Goal: Navigation & Orientation: Find specific page/section

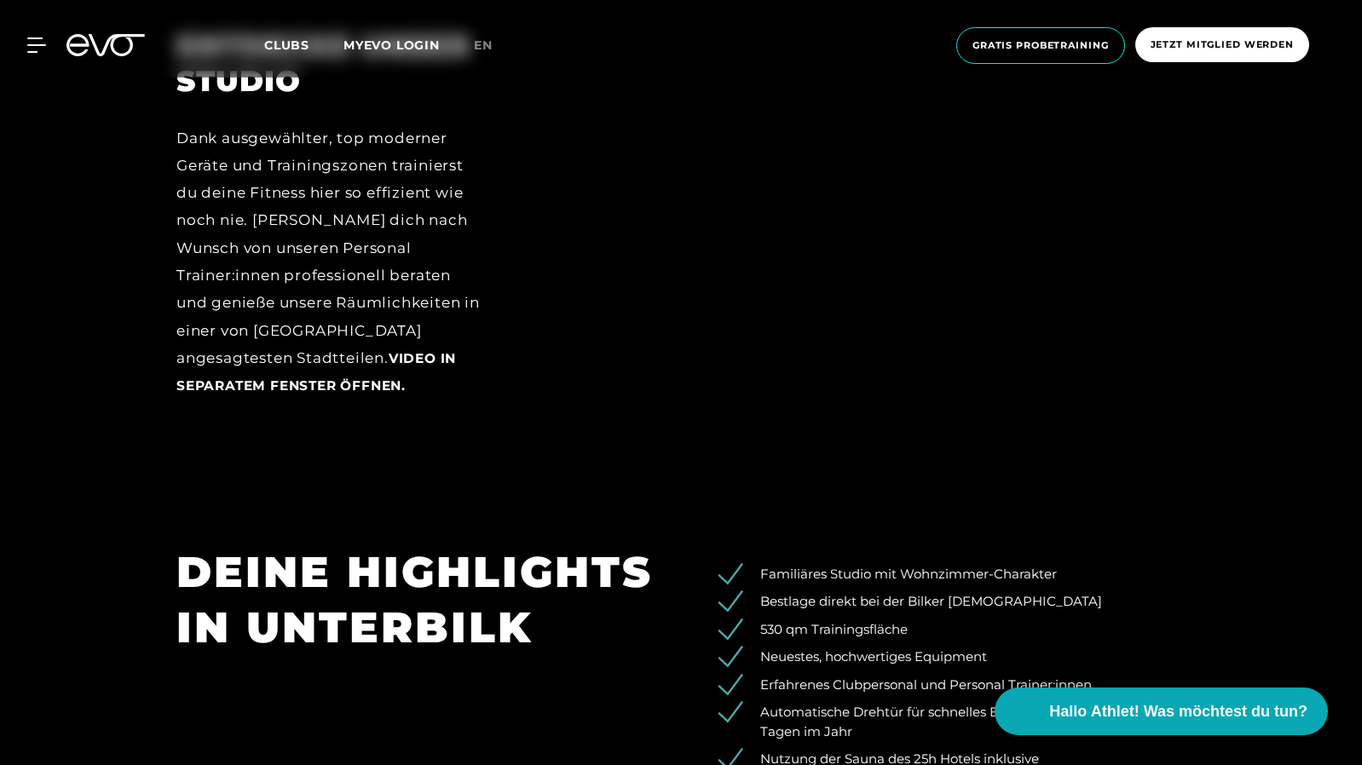
scroll to position [2486, 0]
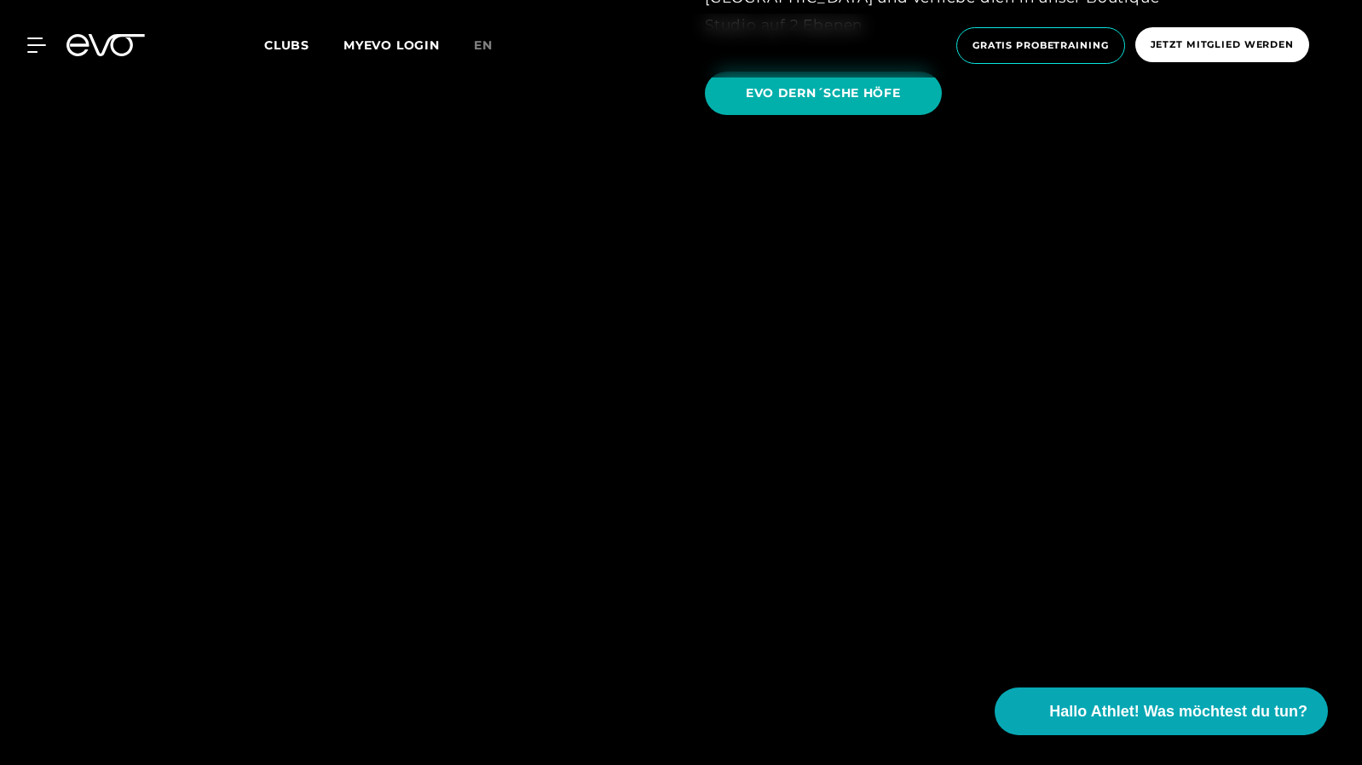
scroll to position [4409, 0]
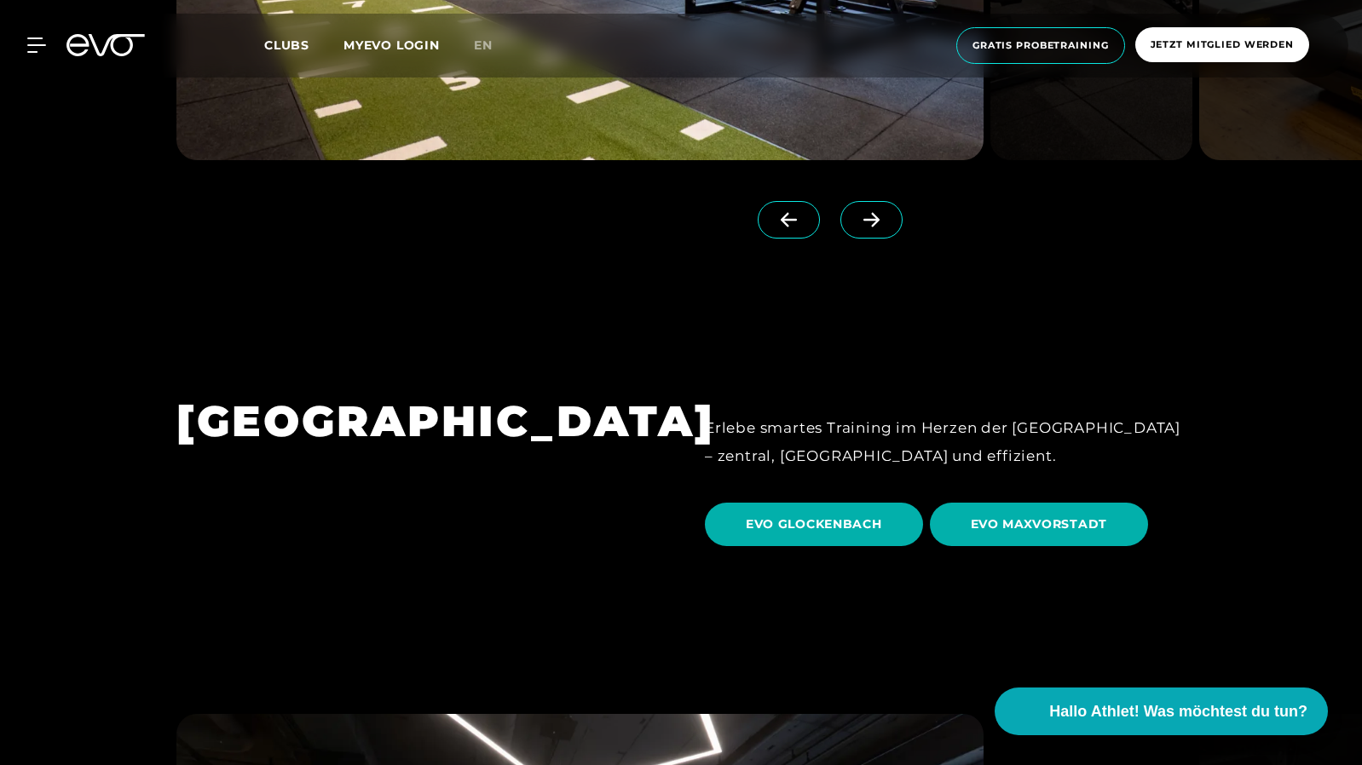
scroll to position [5038, 0]
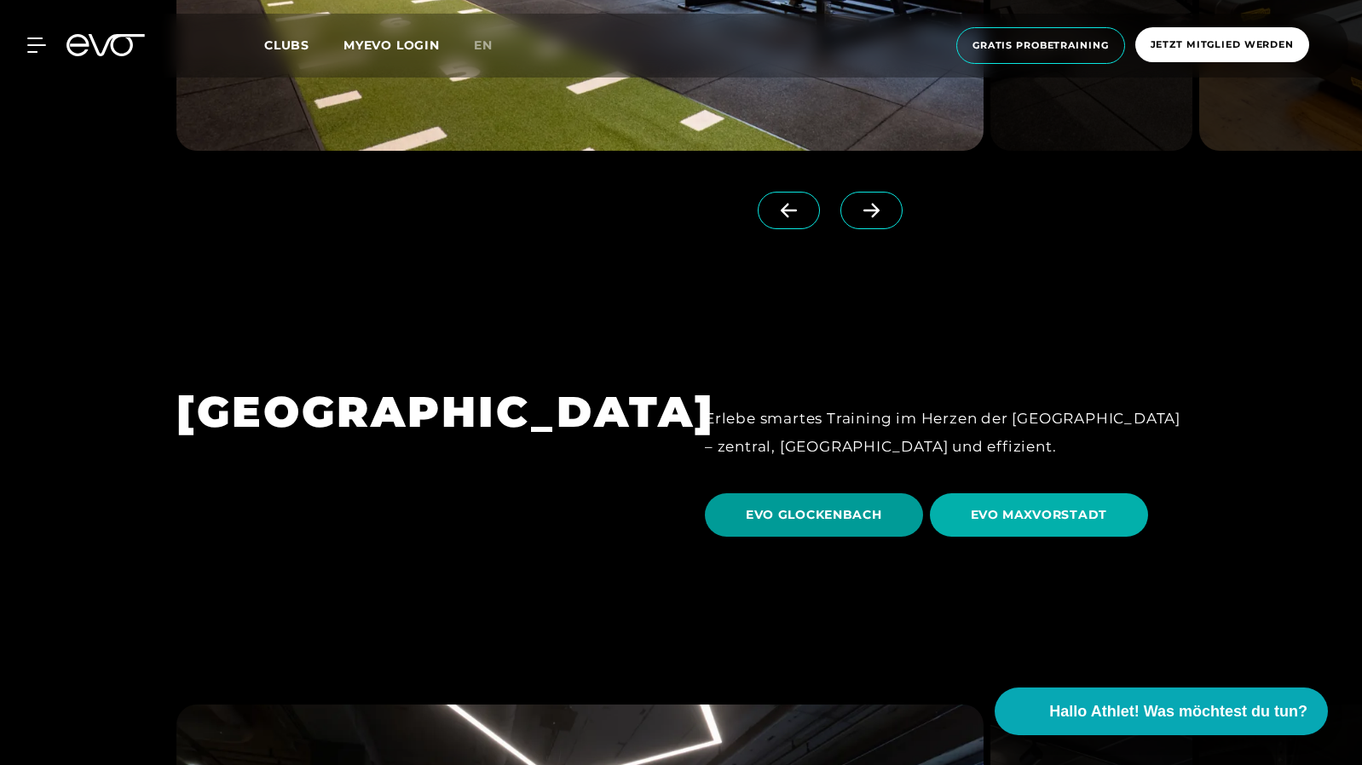
click at [811, 506] on span "EVO GLOCKENBACH" at bounding box center [814, 515] width 136 height 18
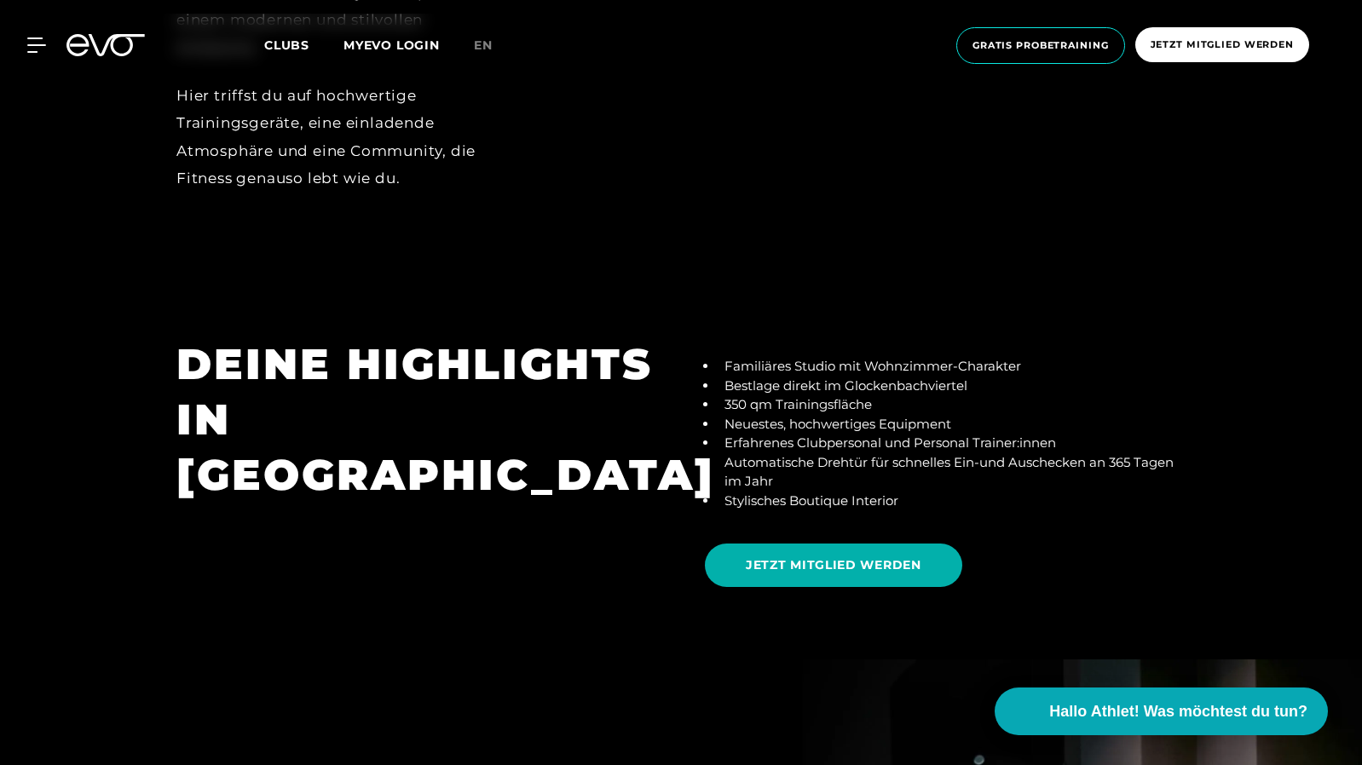
scroll to position [3222, 0]
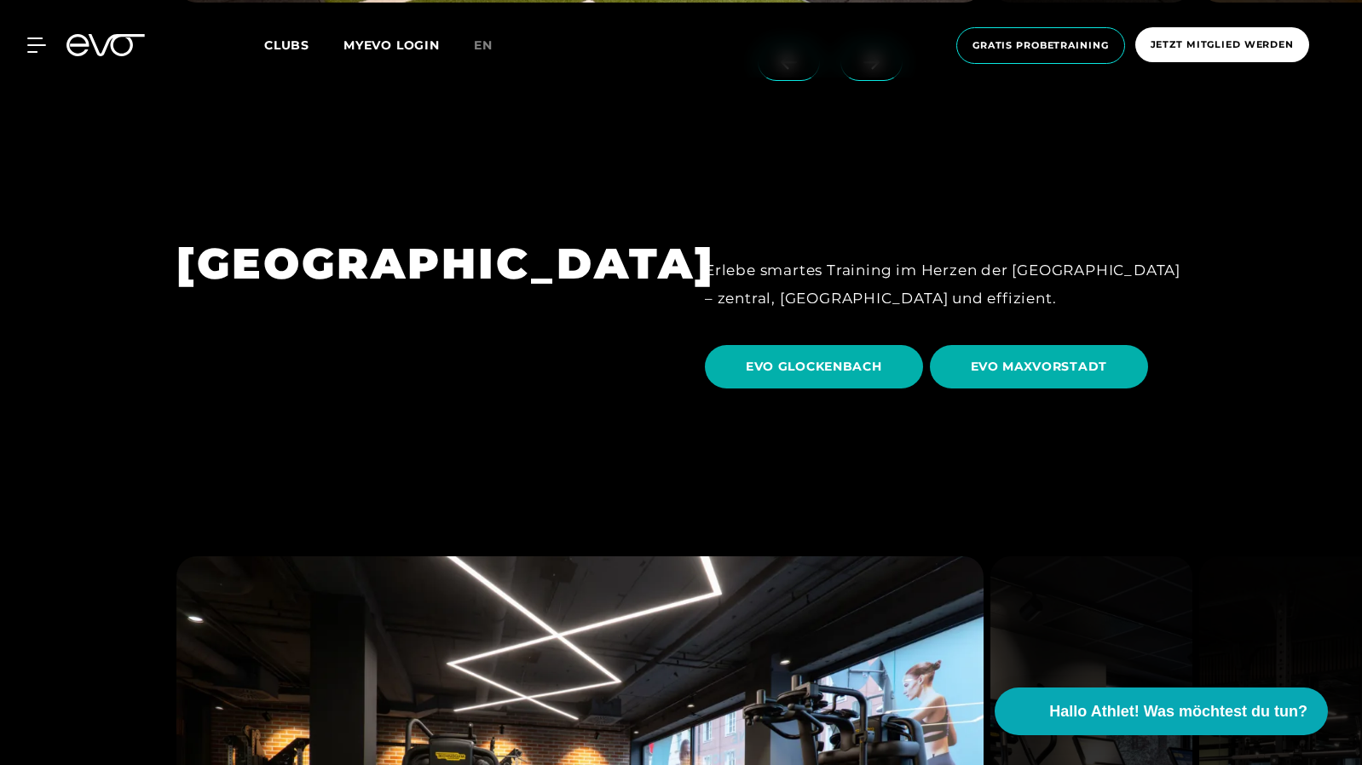
scroll to position [5187, 0]
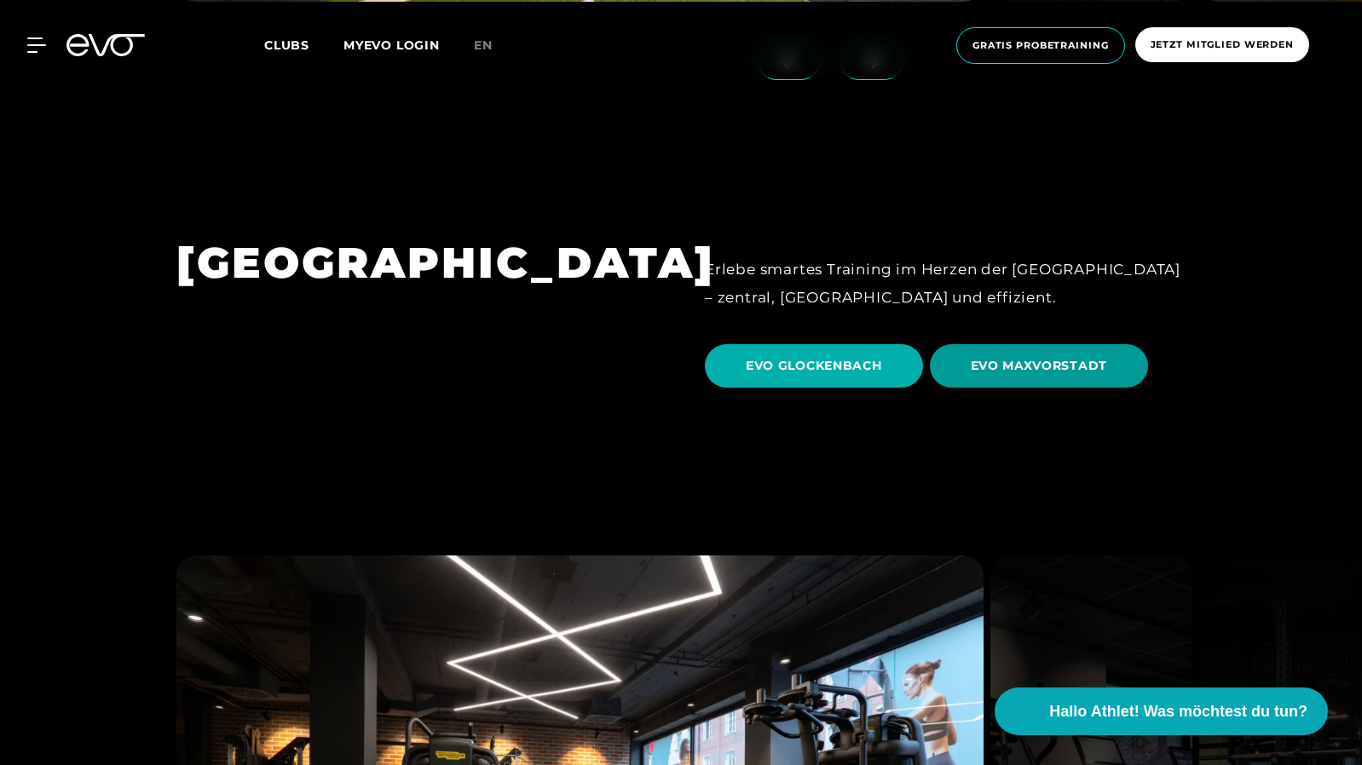
click at [1019, 344] on span "EVO MAXVORSTADT" at bounding box center [1039, 365] width 219 height 43
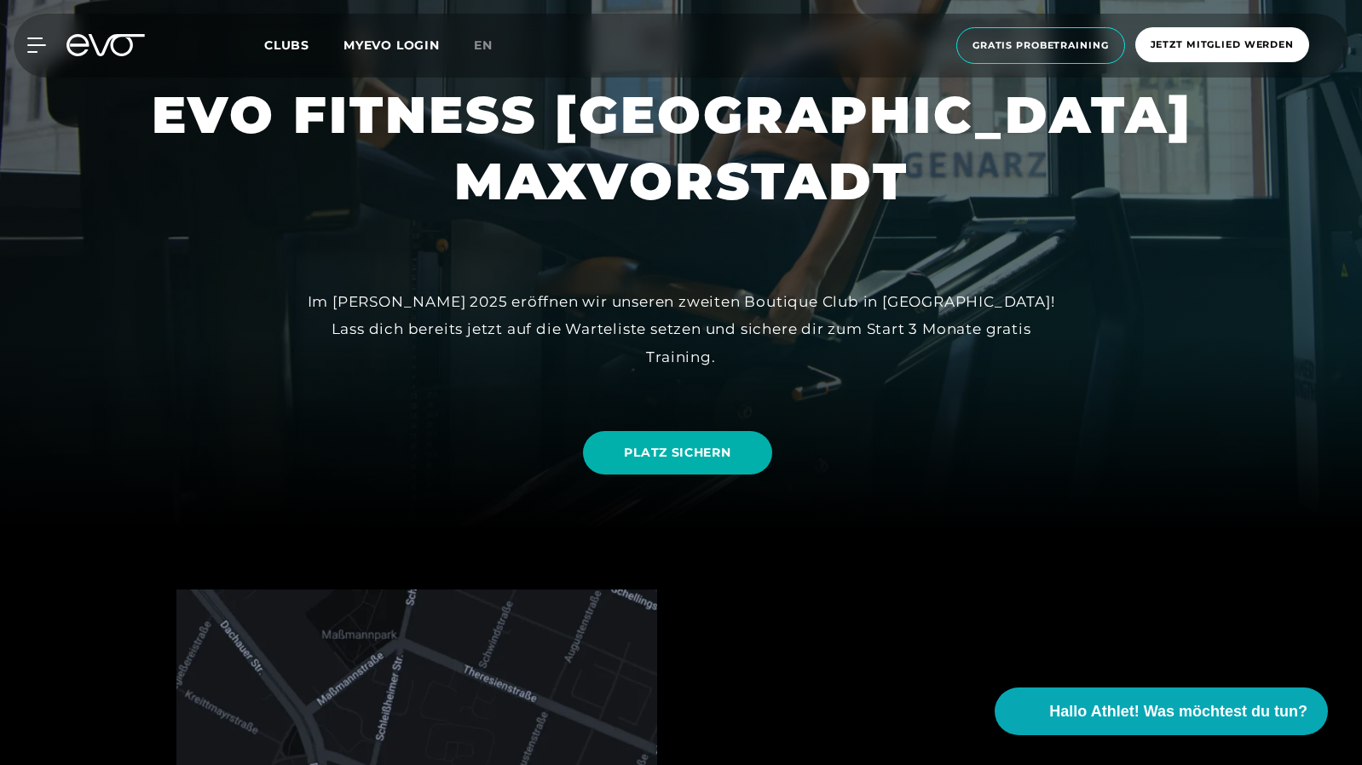
scroll to position [234, 0]
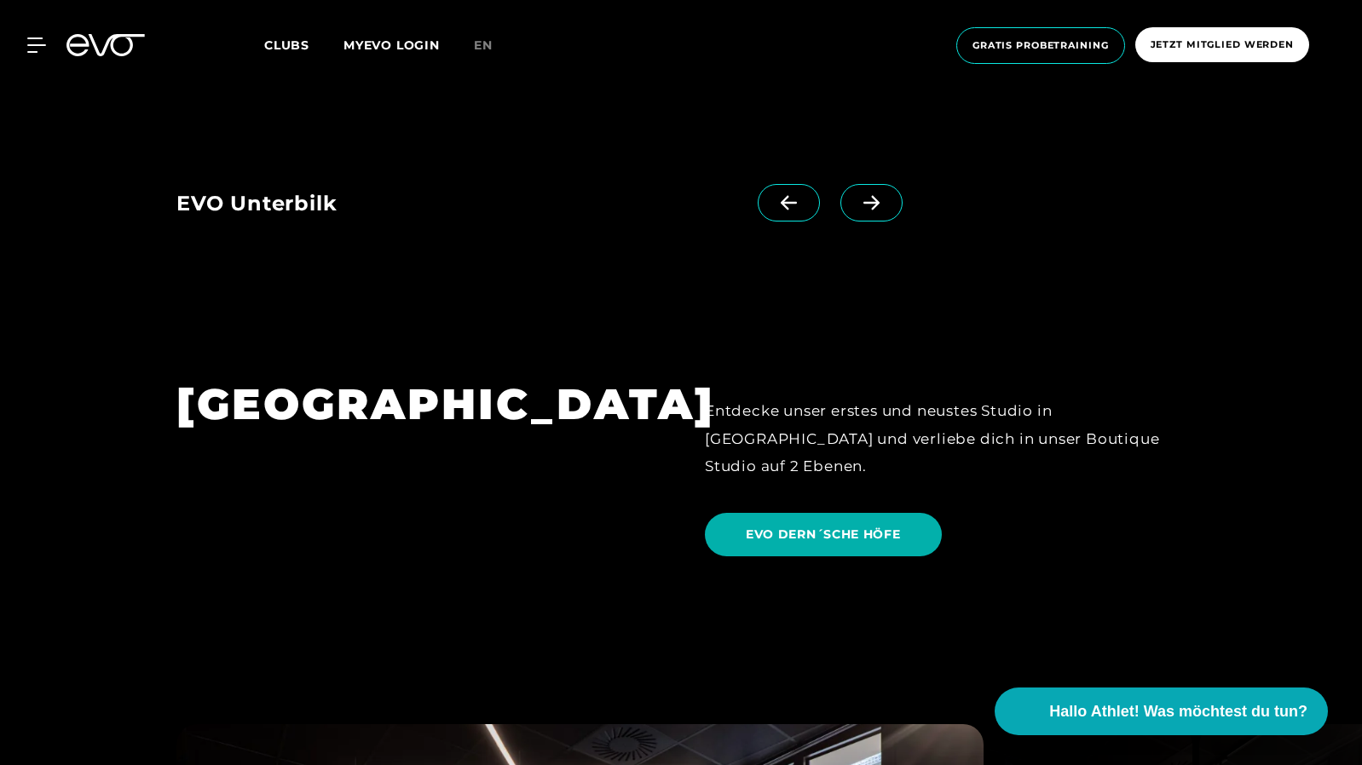
scroll to position [3935, 0]
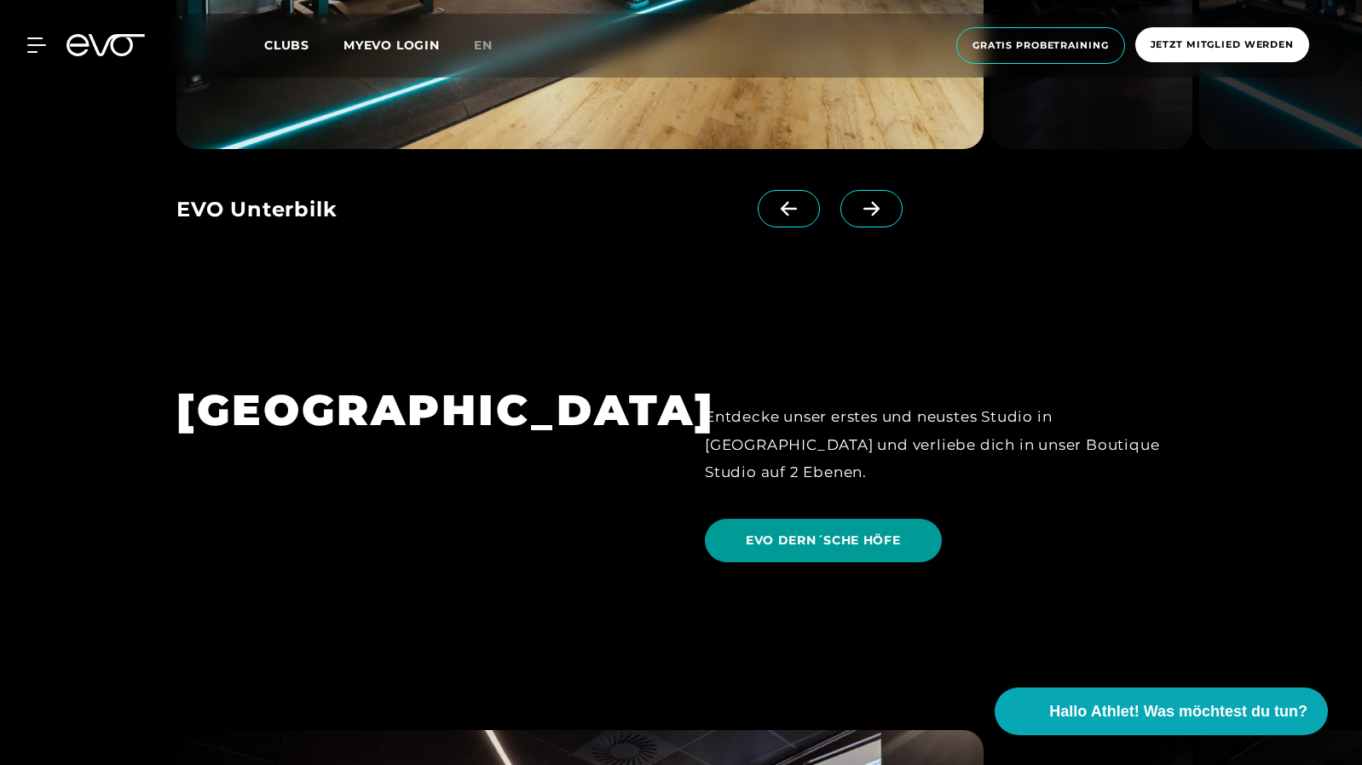
click at [853, 532] on span "EVO DERN´SCHE HÖFE" at bounding box center [823, 541] width 155 height 18
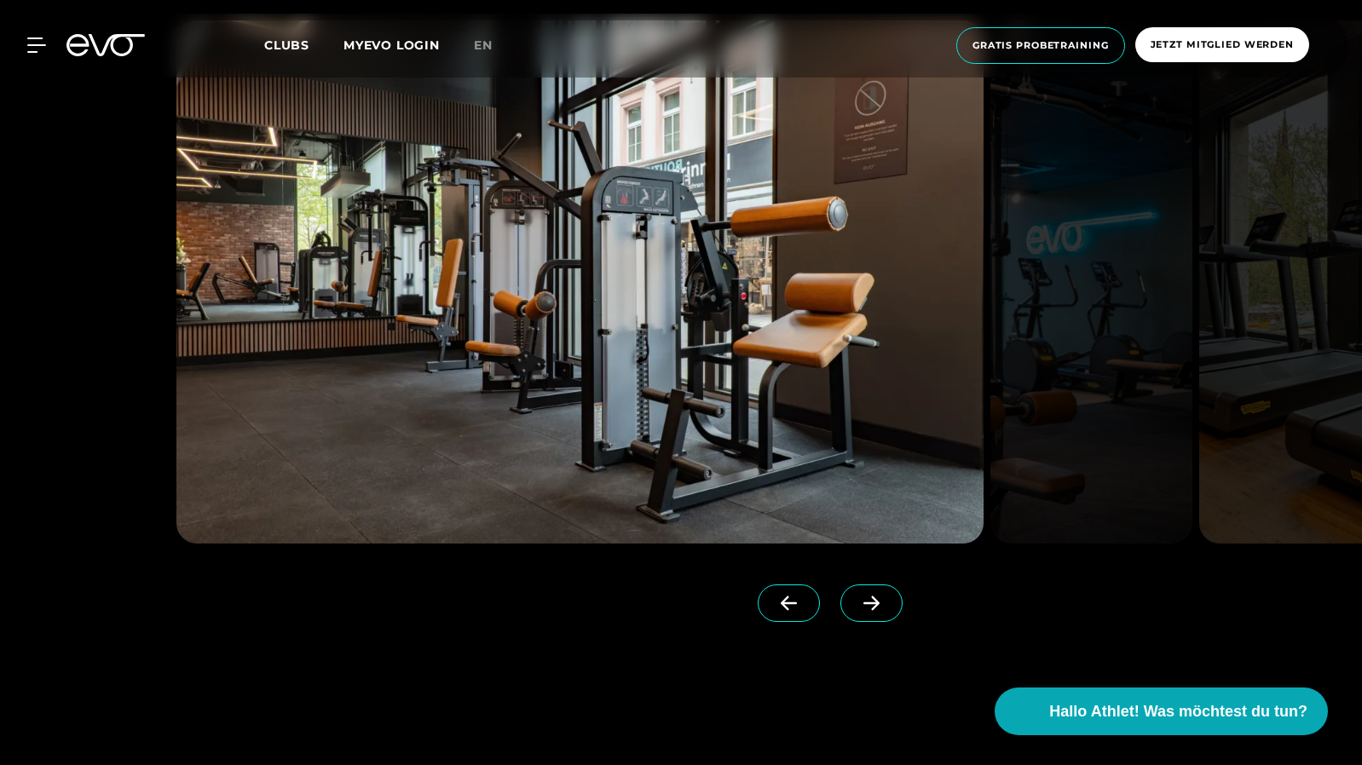
scroll to position [2173, 0]
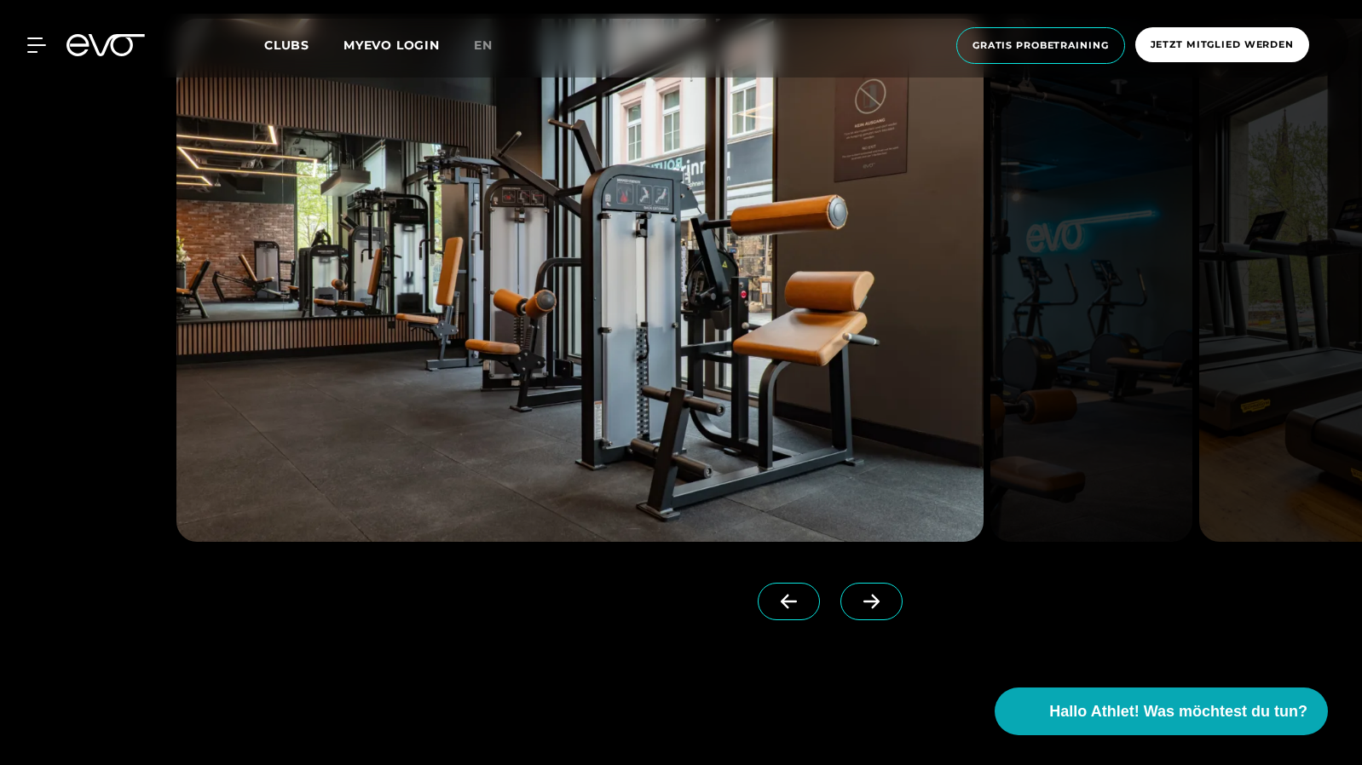
click at [857, 597] on icon at bounding box center [872, 601] width 30 height 15
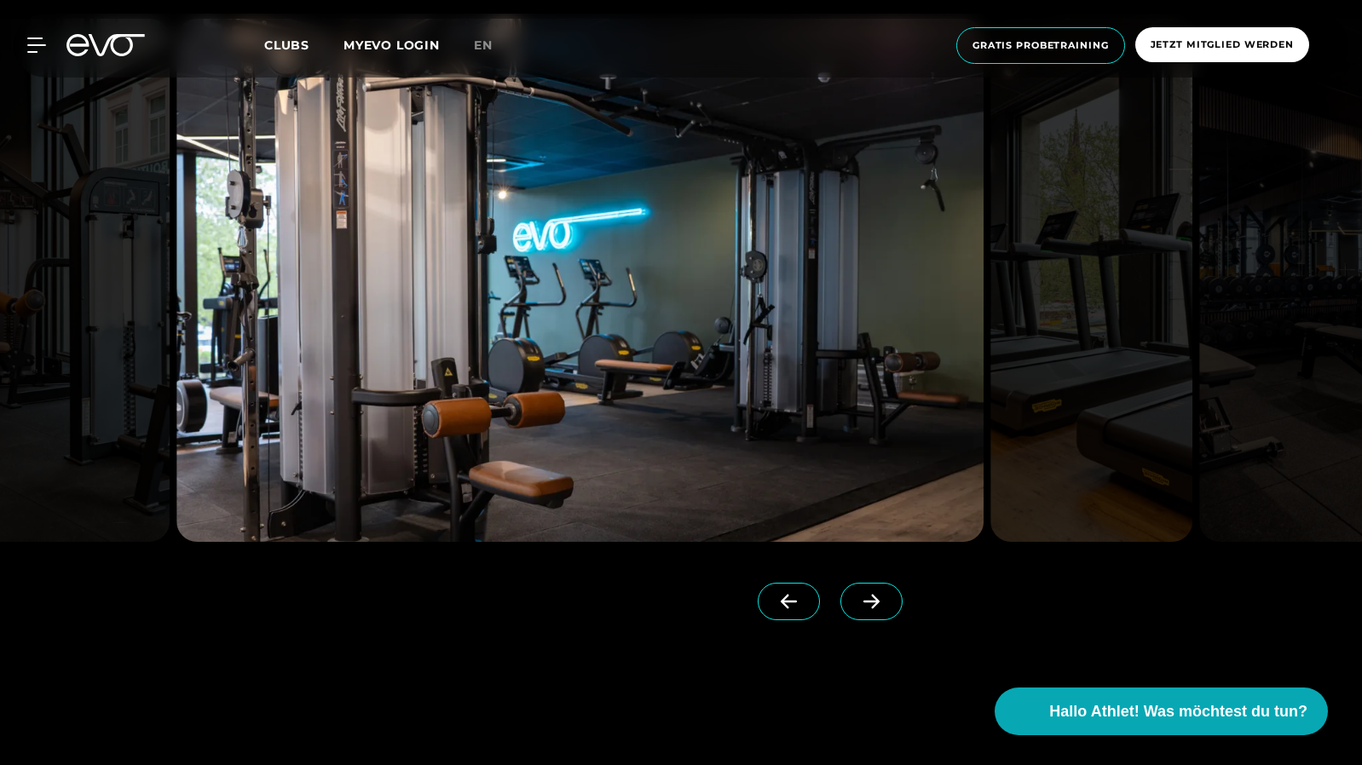
click at [857, 597] on icon at bounding box center [872, 601] width 30 height 15
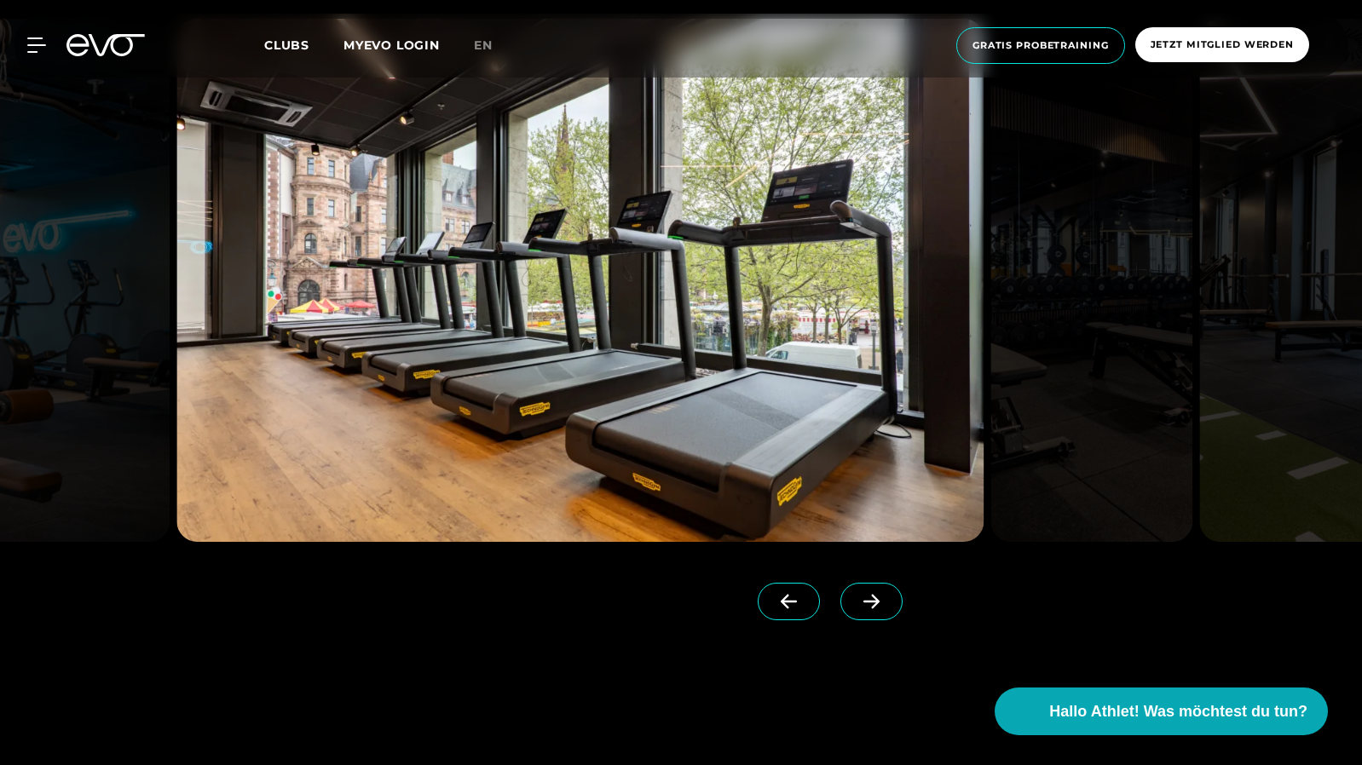
click at [857, 597] on icon at bounding box center [872, 601] width 30 height 15
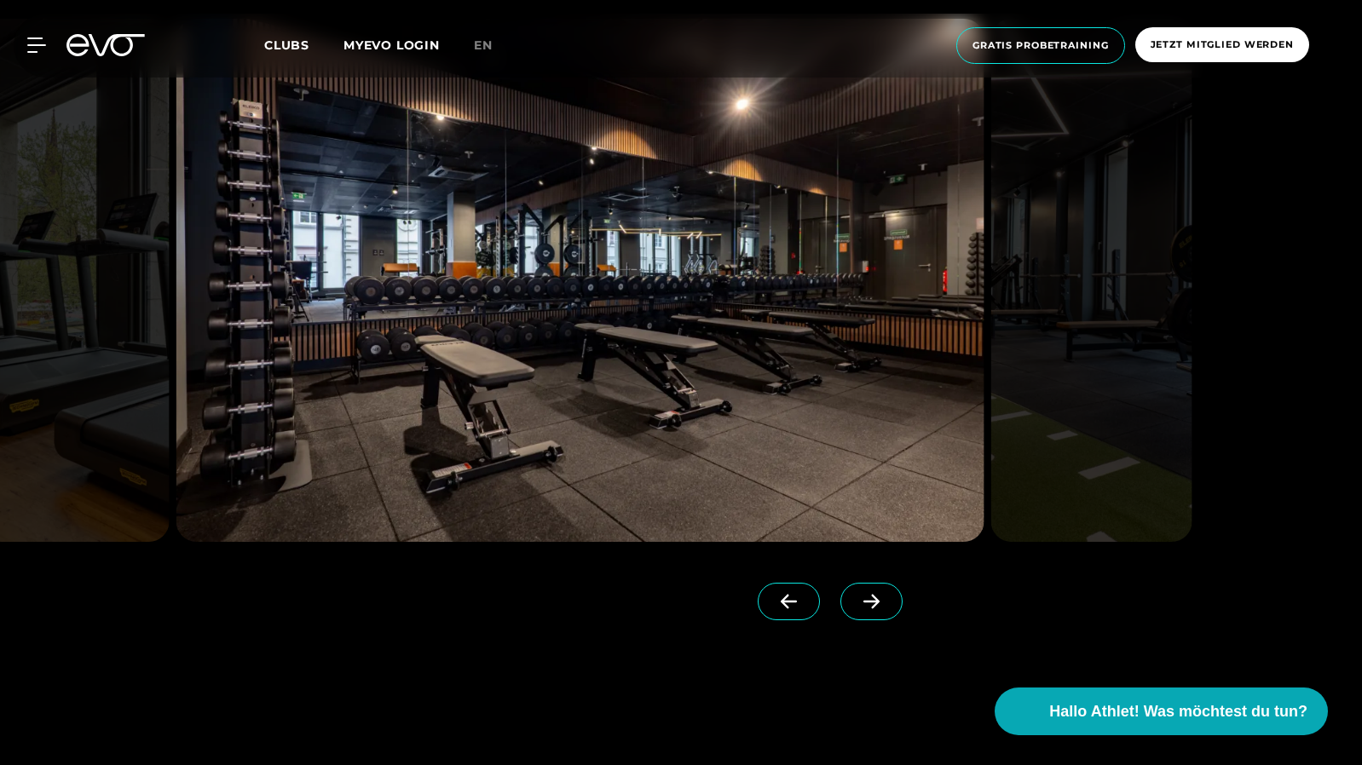
click at [857, 597] on icon at bounding box center [872, 601] width 30 height 15
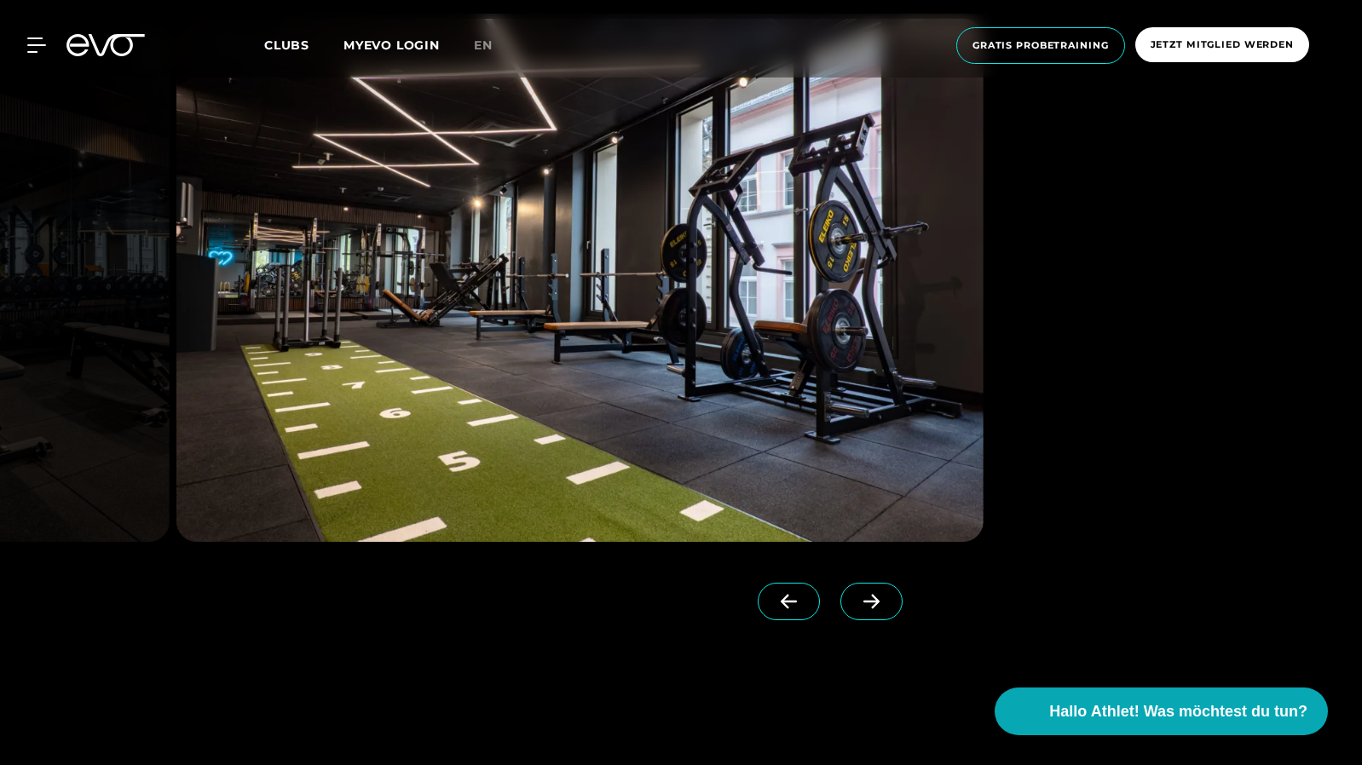
click at [857, 597] on icon at bounding box center [872, 601] width 30 height 15
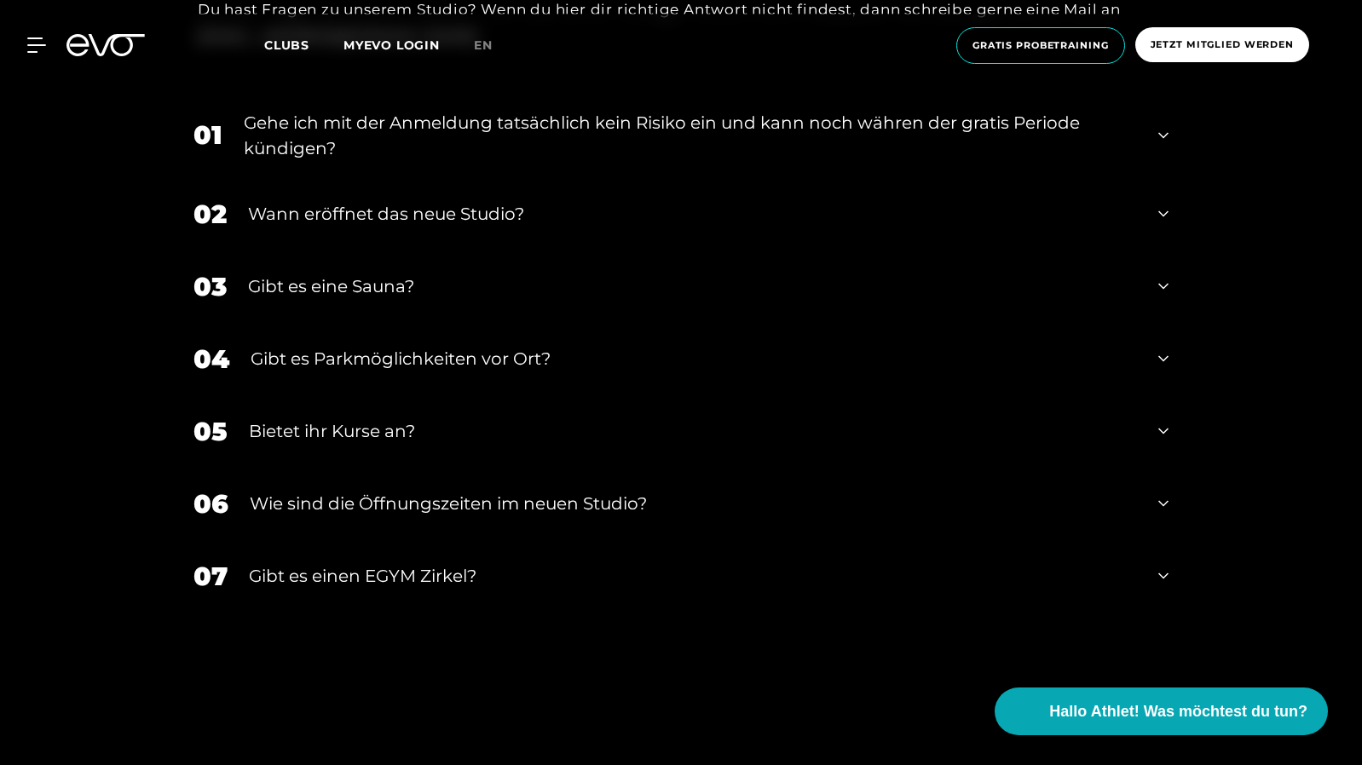
scroll to position [6617, 0]
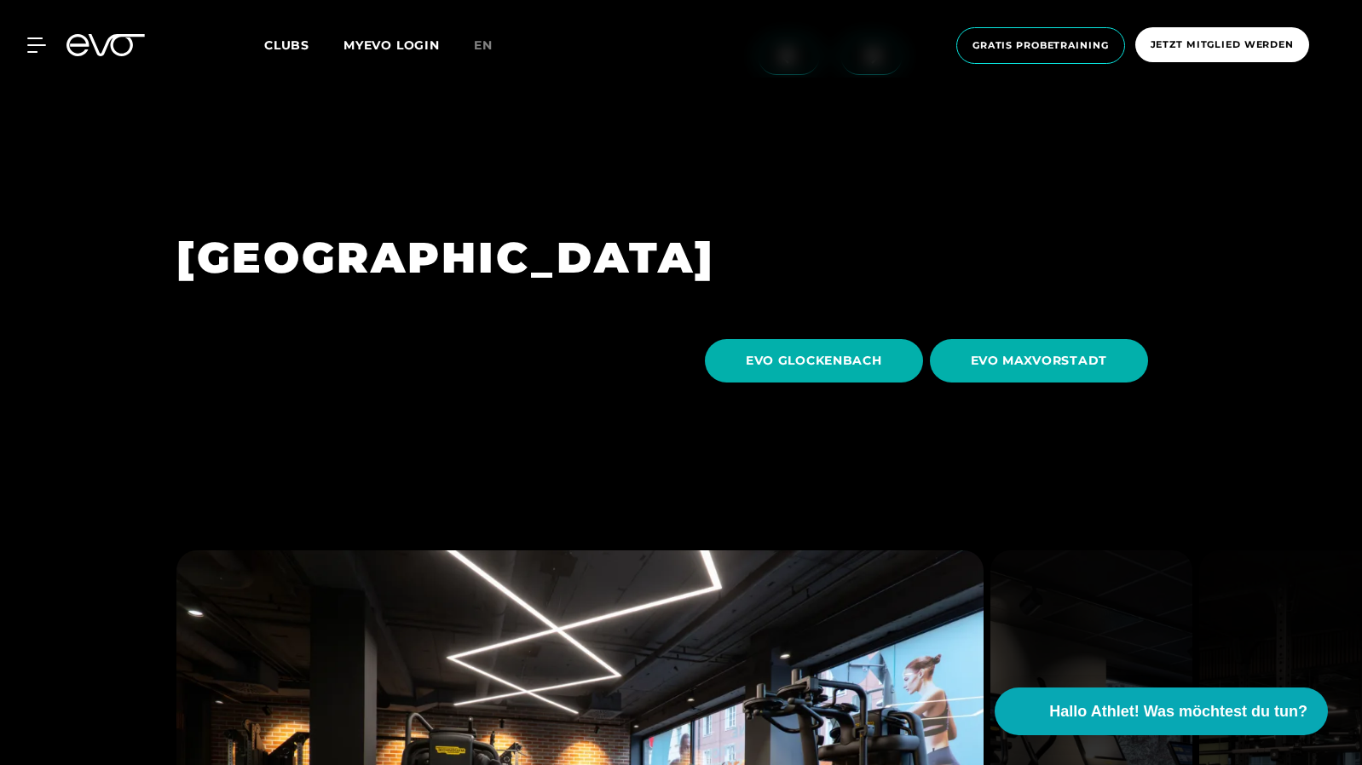
scroll to position [5217, 0]
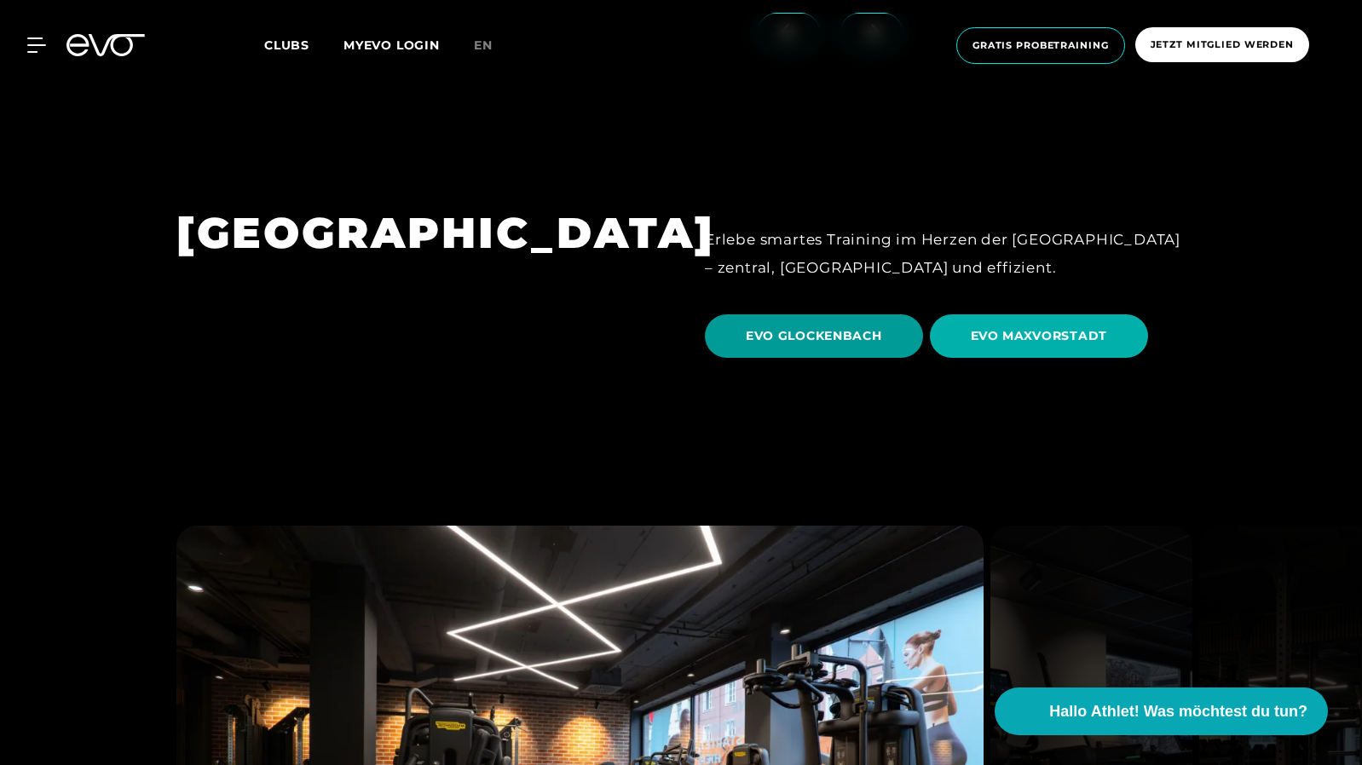
click at [824, 315] on span "EVO GLOCKENBACH" at bounding box center [814, 336] width 218 height 43
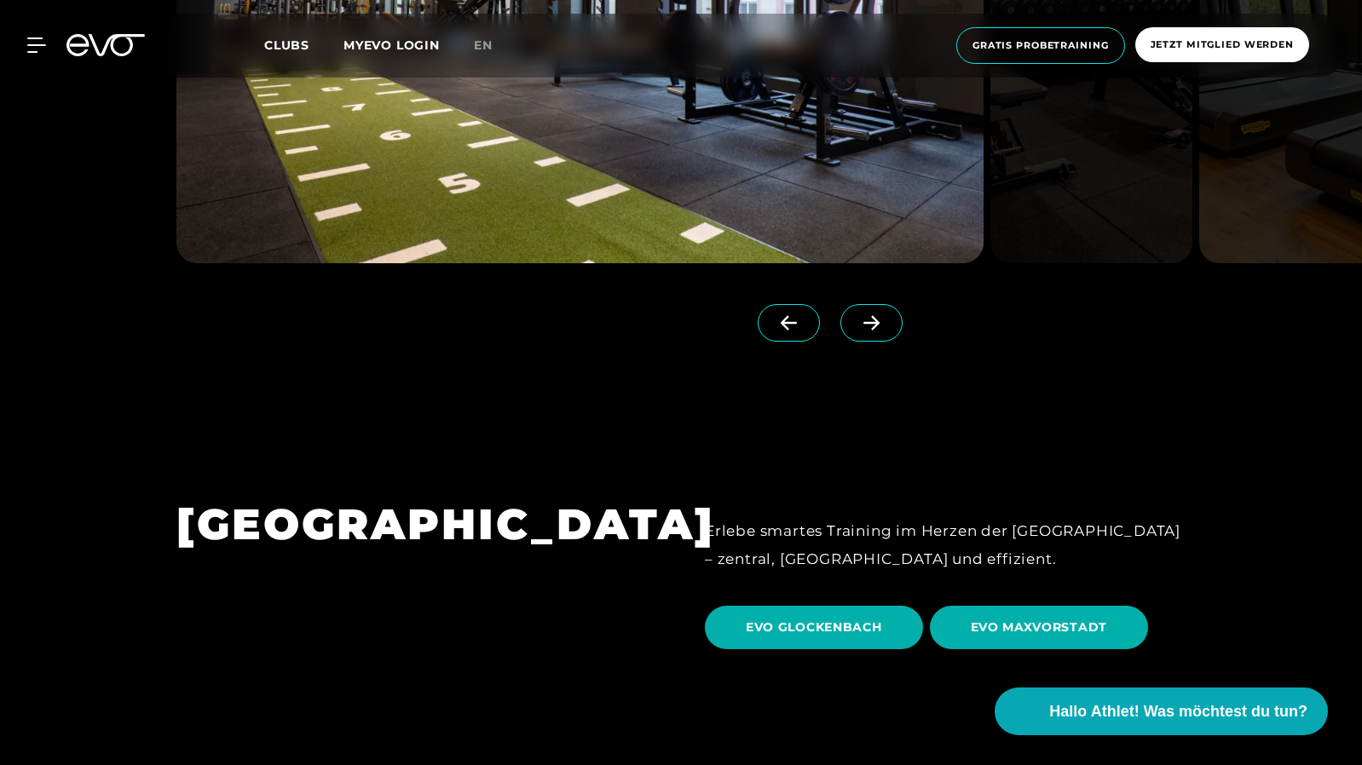
scroll to position [4925, 0]
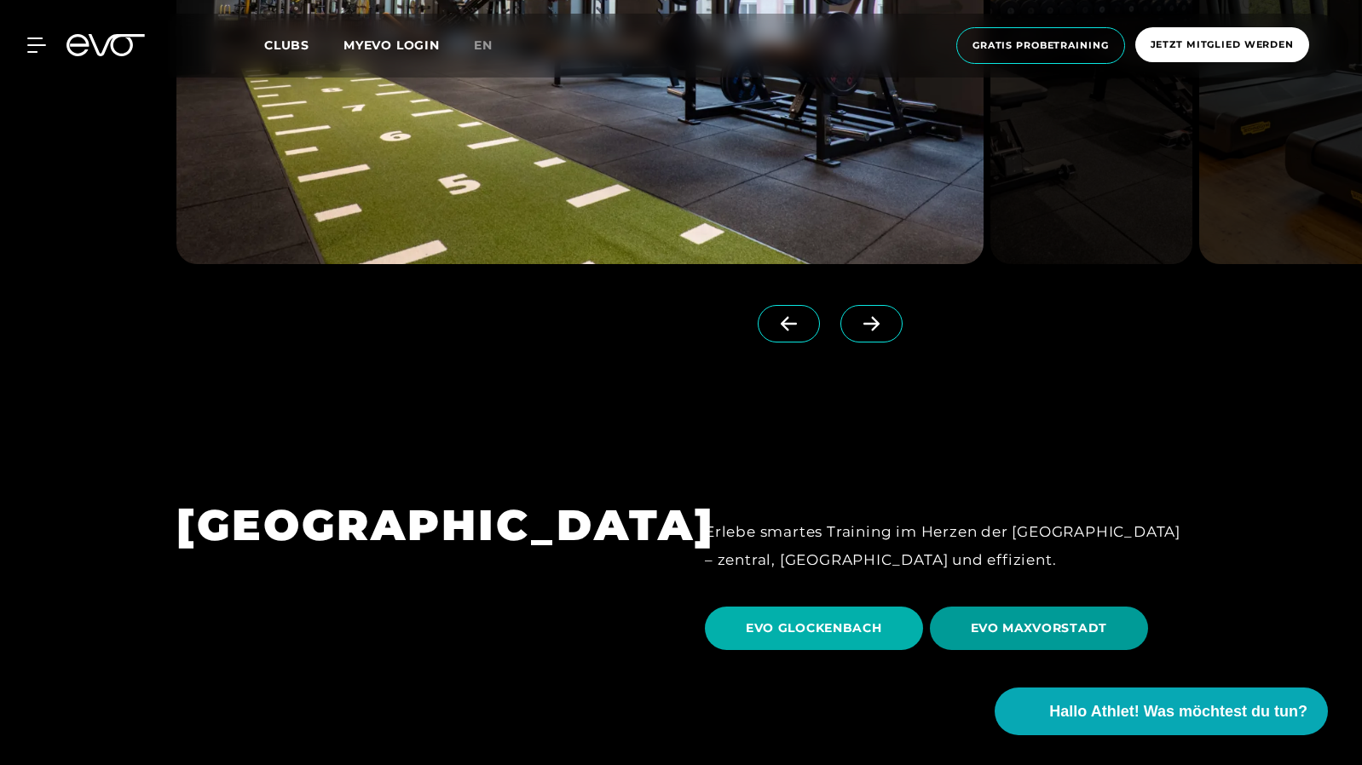
click at [1030, 620] on span "EVO MAXVORSTADT" at bounding box center [1039, 629] width 137 height 18
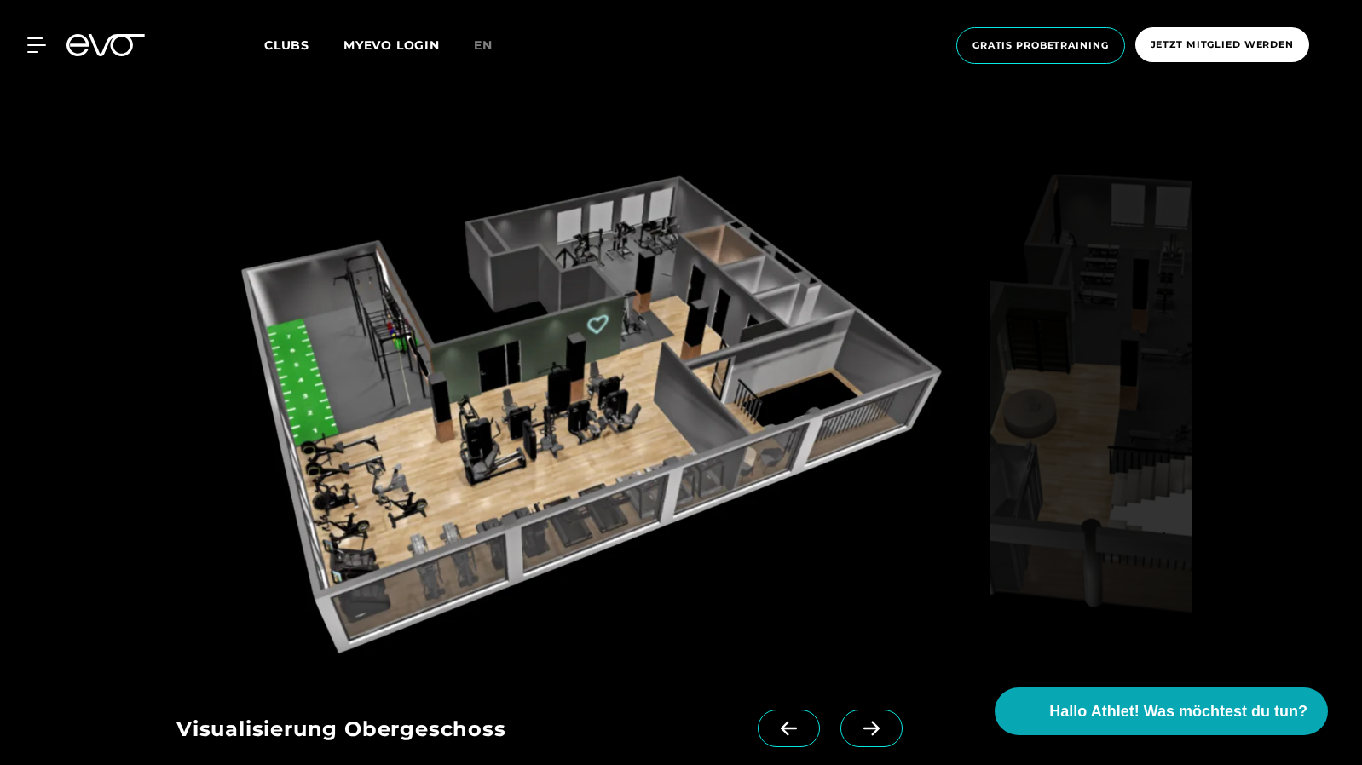
scroll to position [1613, 0]
click at [842, 738] on span at bounding box center [871, 728] width 62 height 38
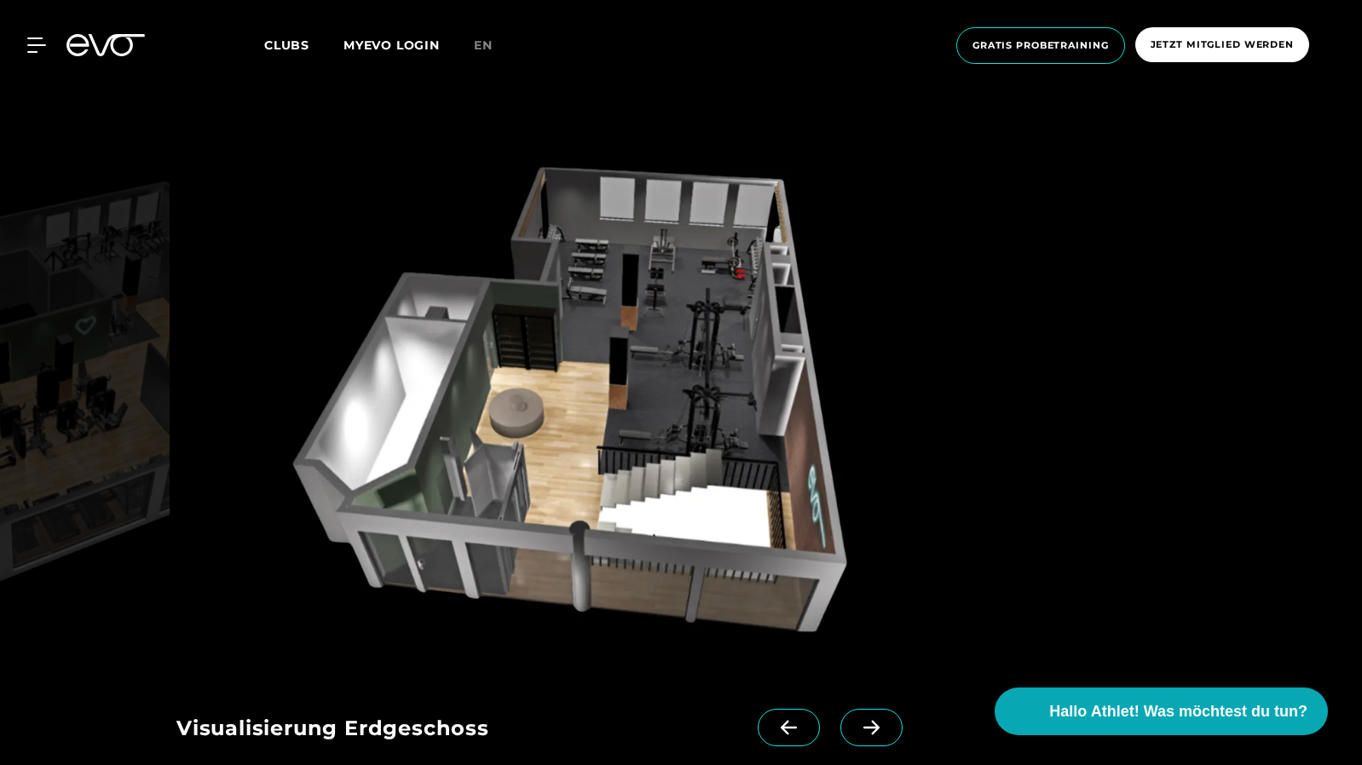
click at [857, 729] on icon at bounding box center [872, 727] width 30 height 15
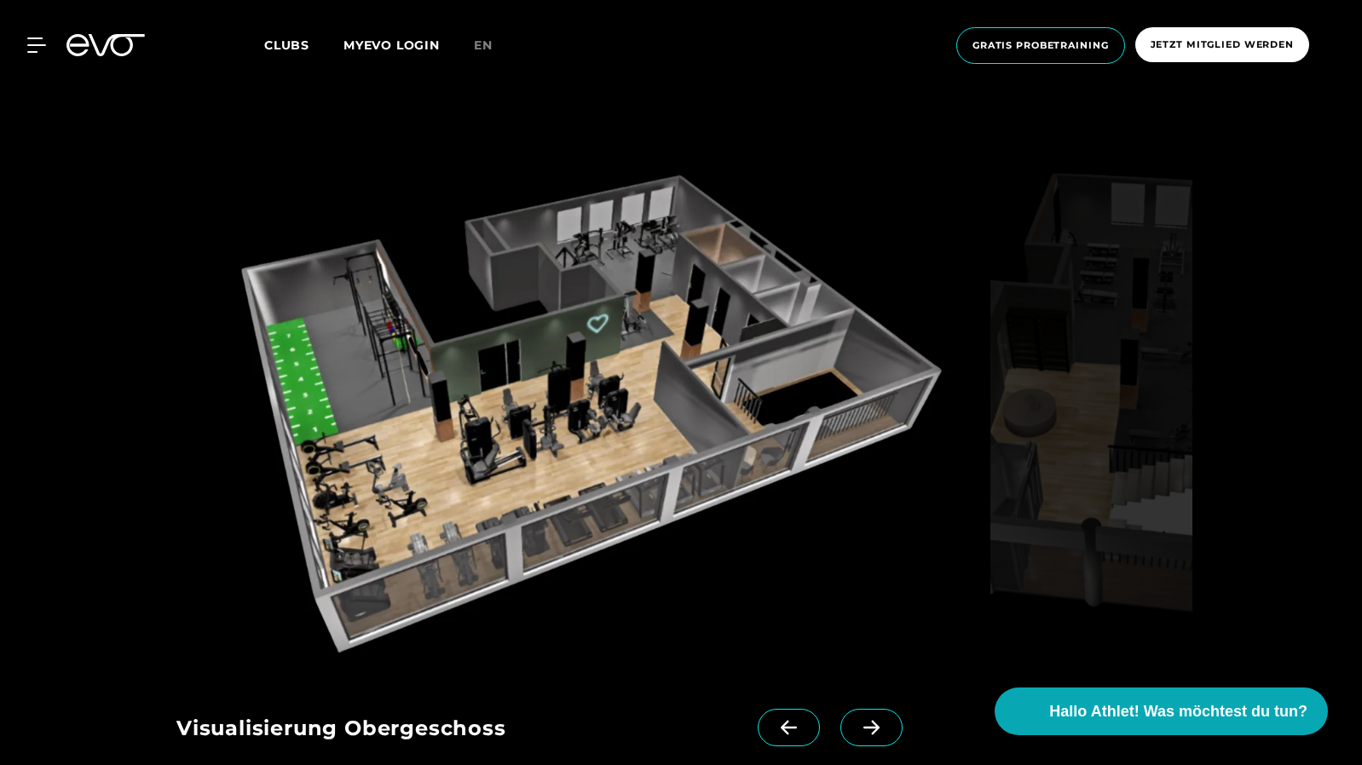
click at [857, 729] on icon at bounding box center [872, 727] width 30 height 15
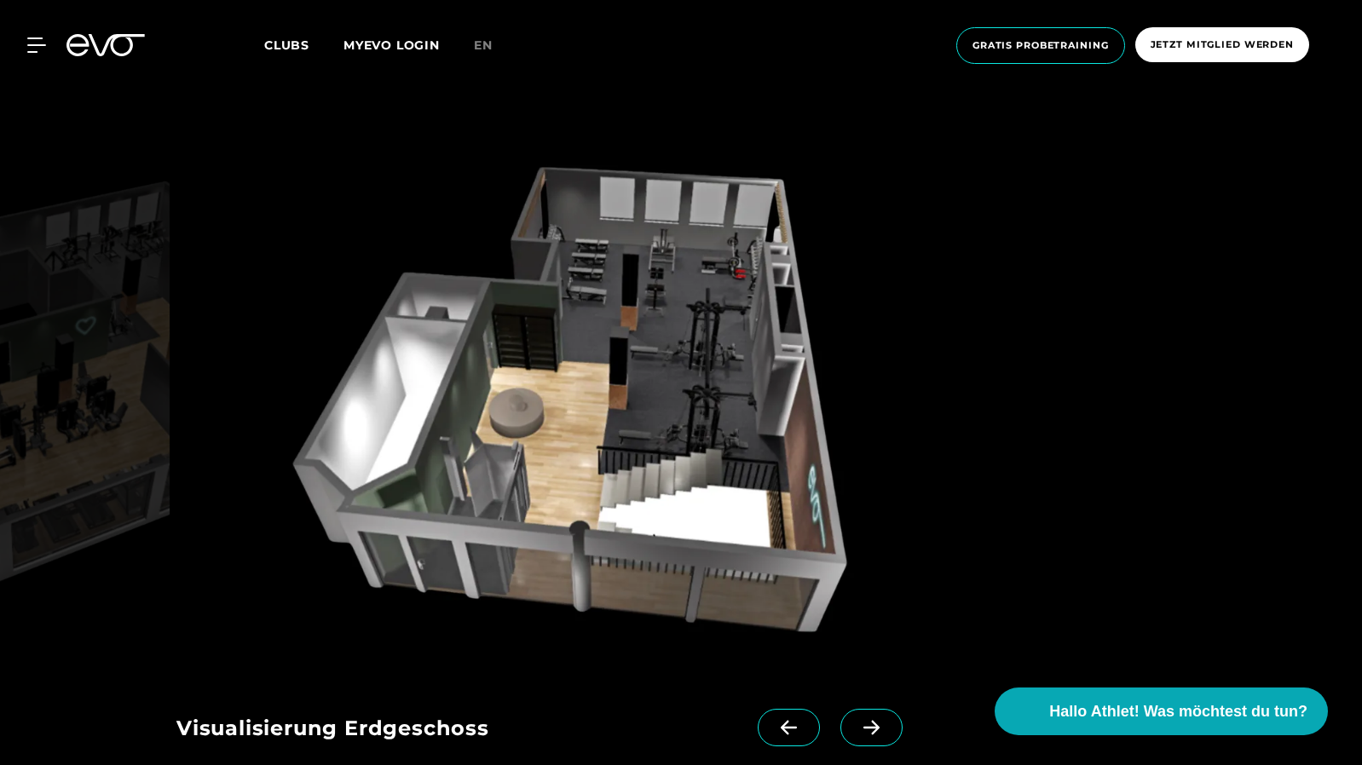
click at [857, 729] on icon at bounding box center [872, 727] width 30 height 15
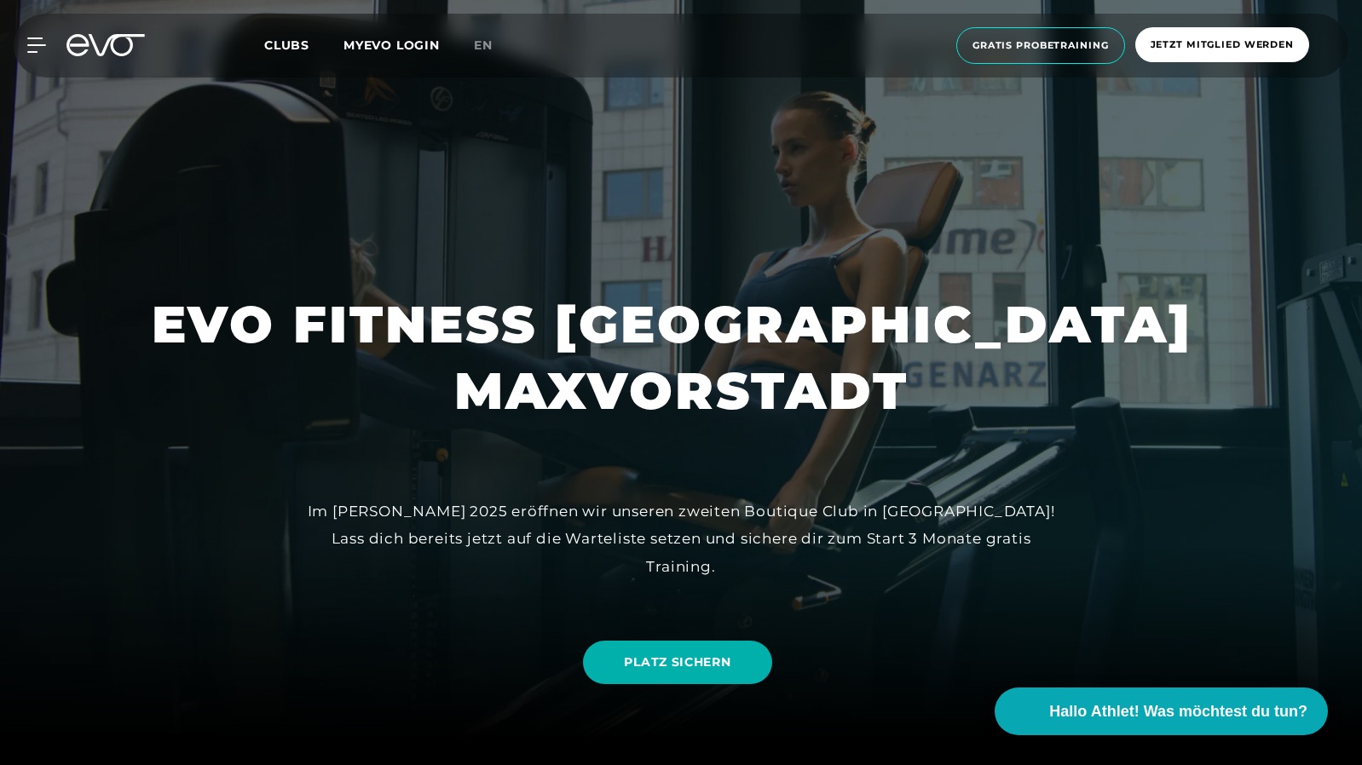
scroll to position [0, 0]
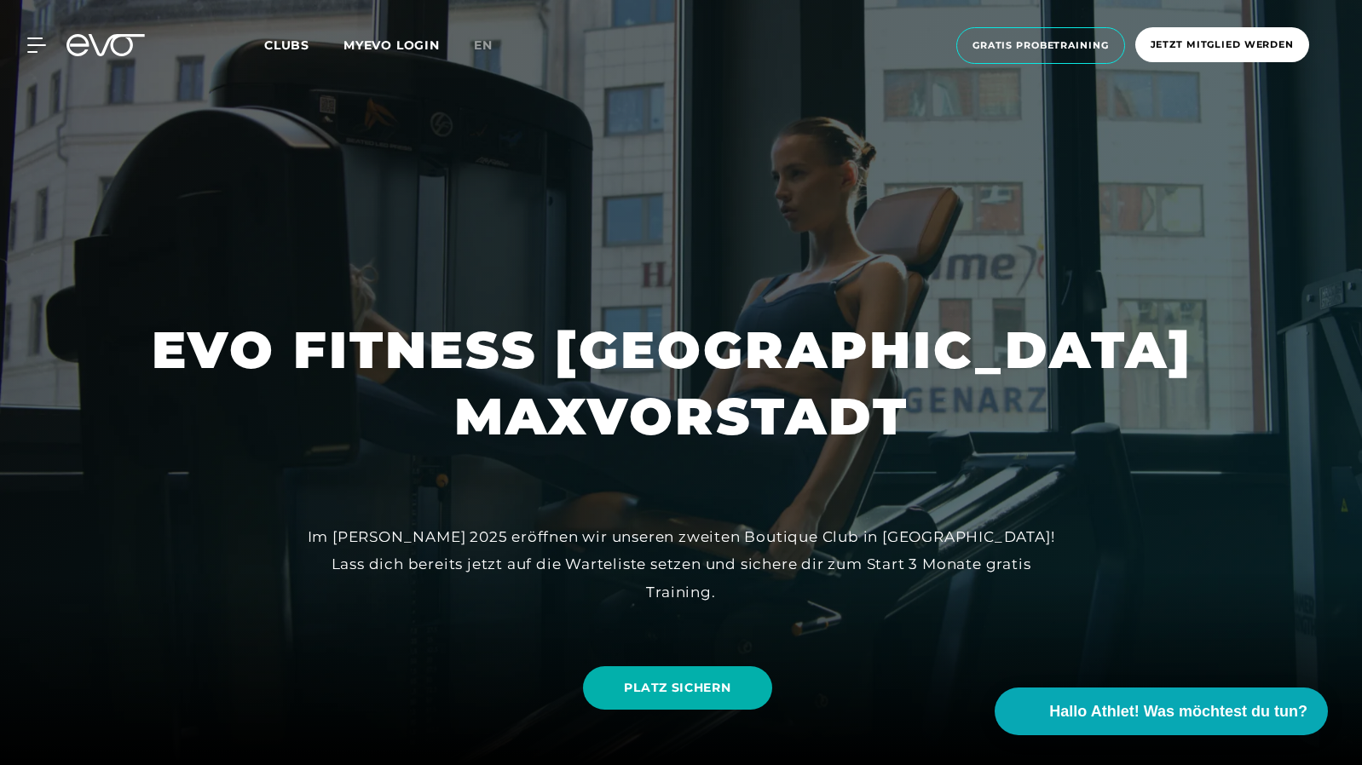
click at [288, 43] on span "Clubs" at bounding box center [286, 45] width 45 height 15
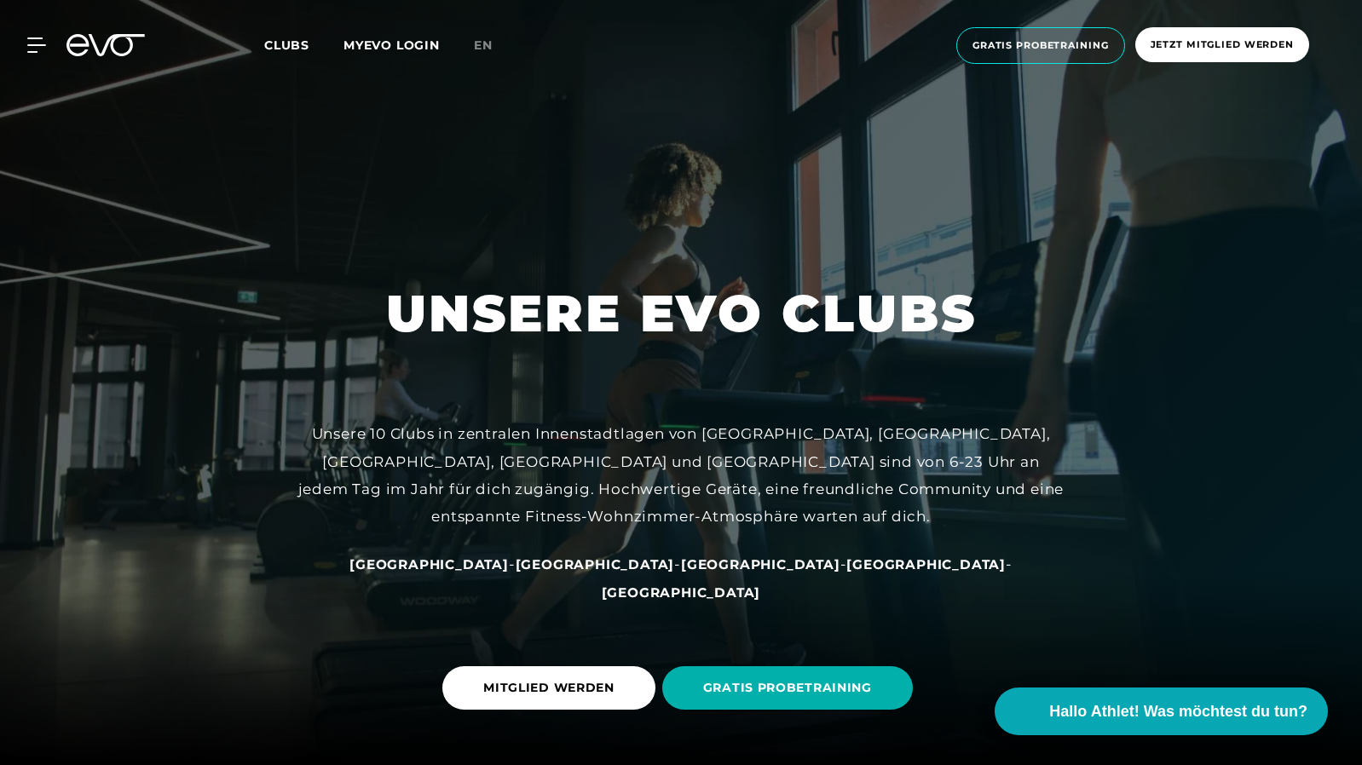
click at [363, 50] on link "MYEVO LOGIN" at bounding box center [391, 45] width 96 height 15
click at [26, 47] on div at bounding box center [26, 45] width 51 height 15
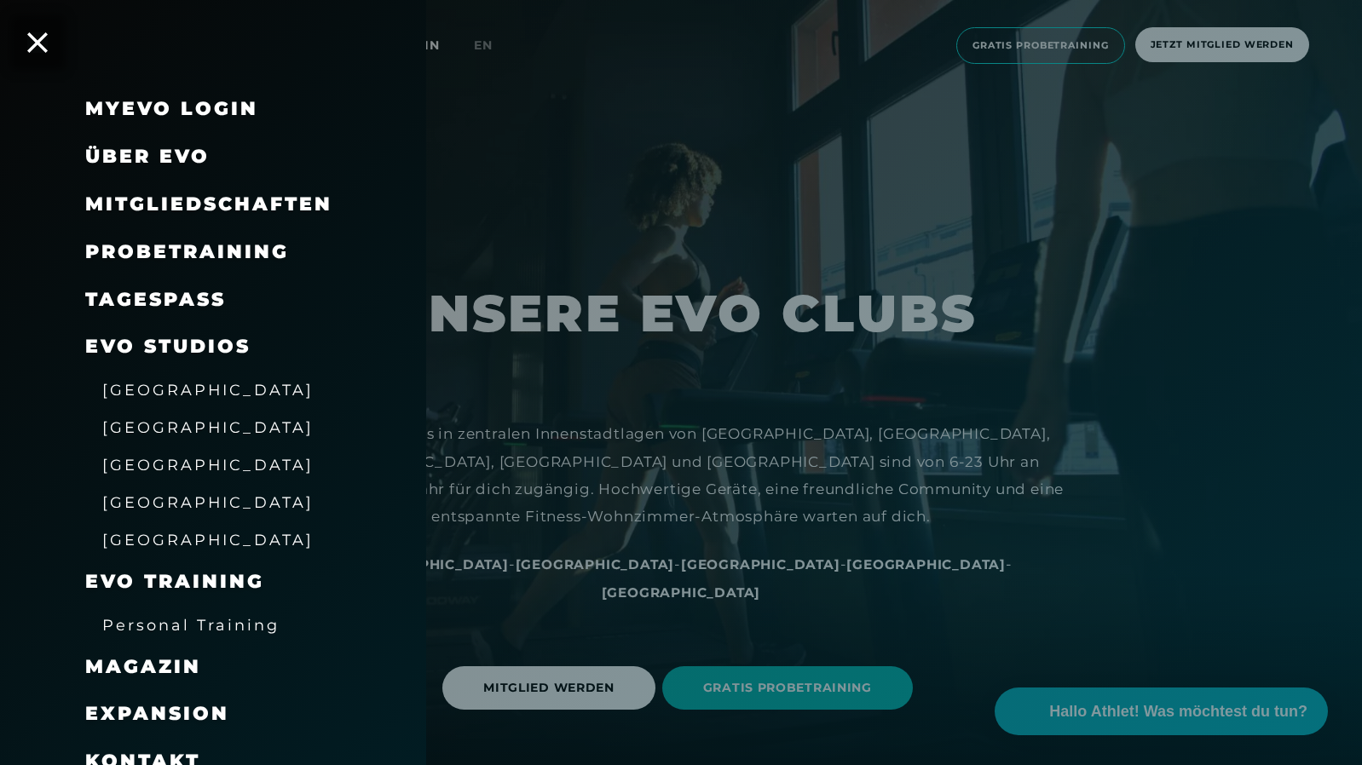
scroll to position [68, 0]
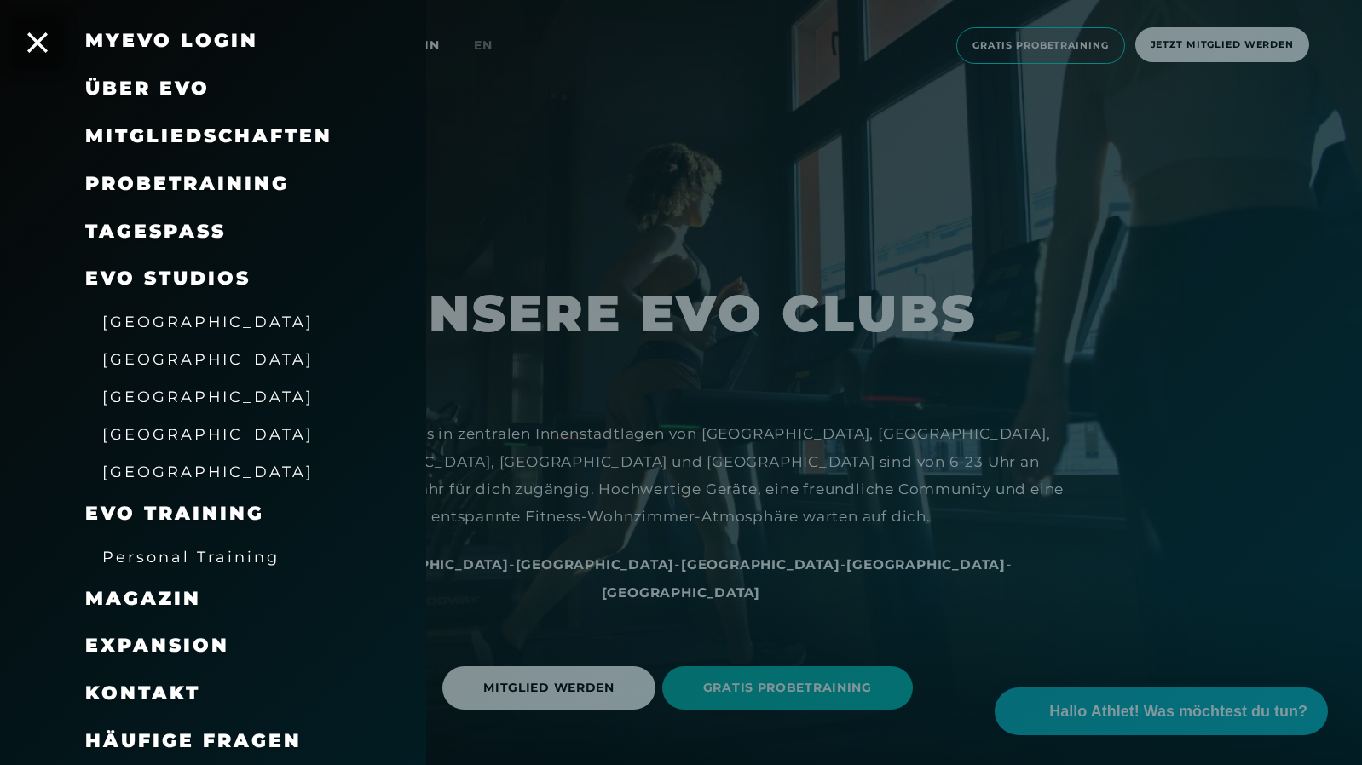
click at [118, 599] on span "Magazin" at bounding box center [143, 598] width 116 height 23
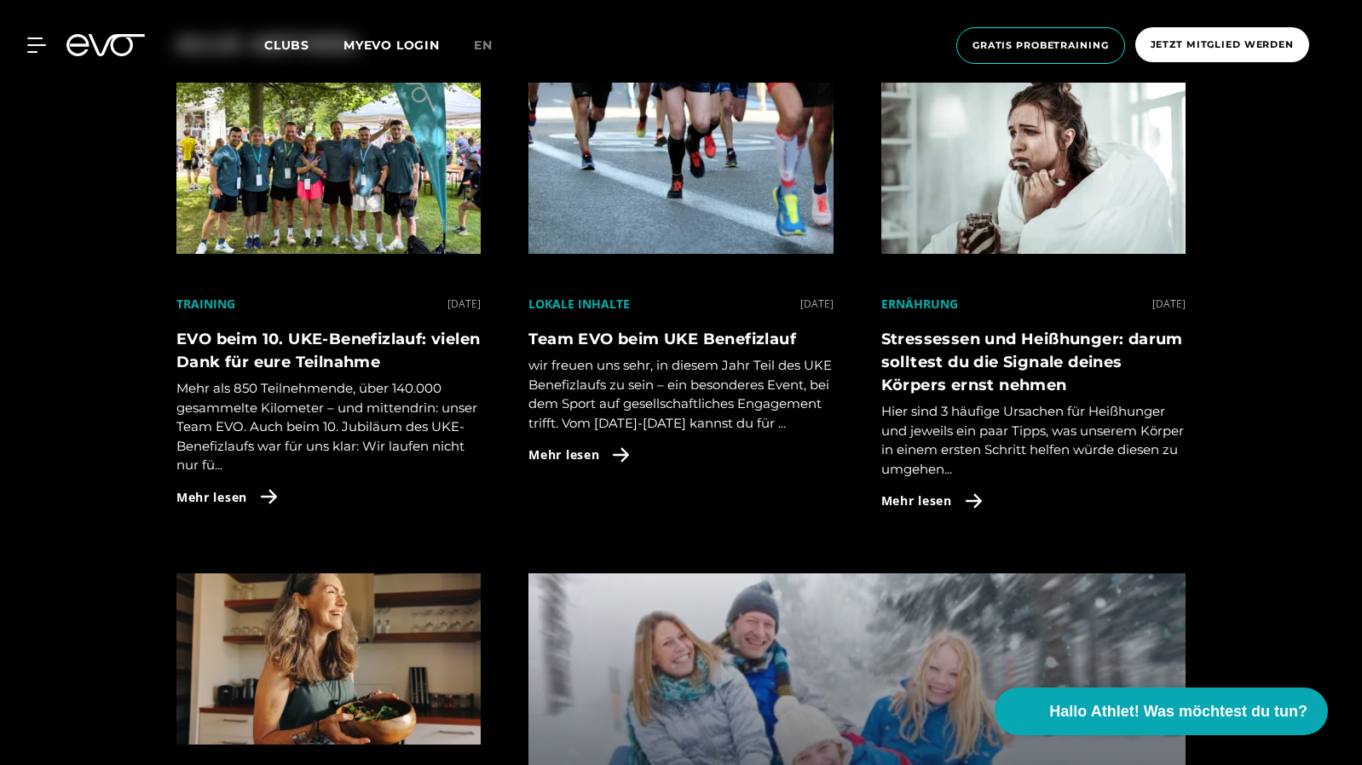
scroll to position [1093, 0]
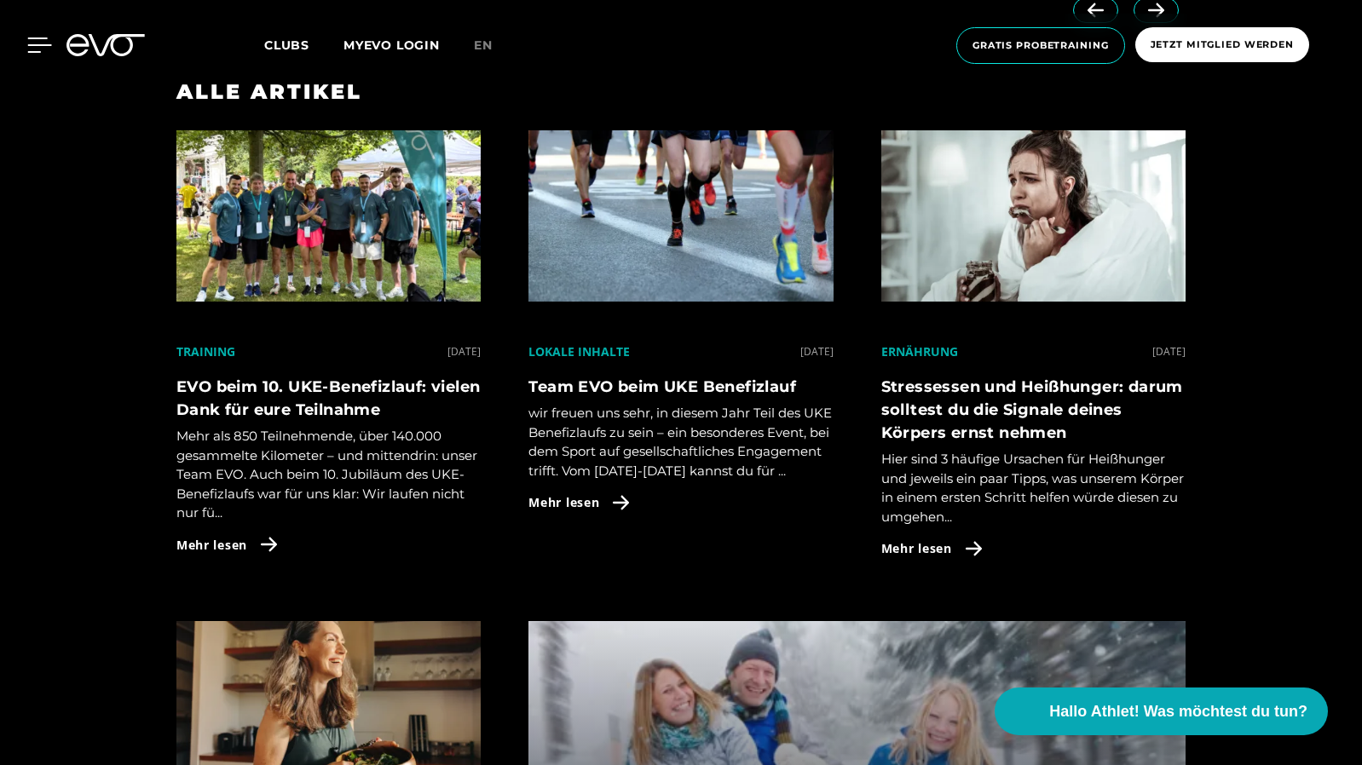
click at [38, 47] on icon at bounding box center [39, 45] width 25 height 15
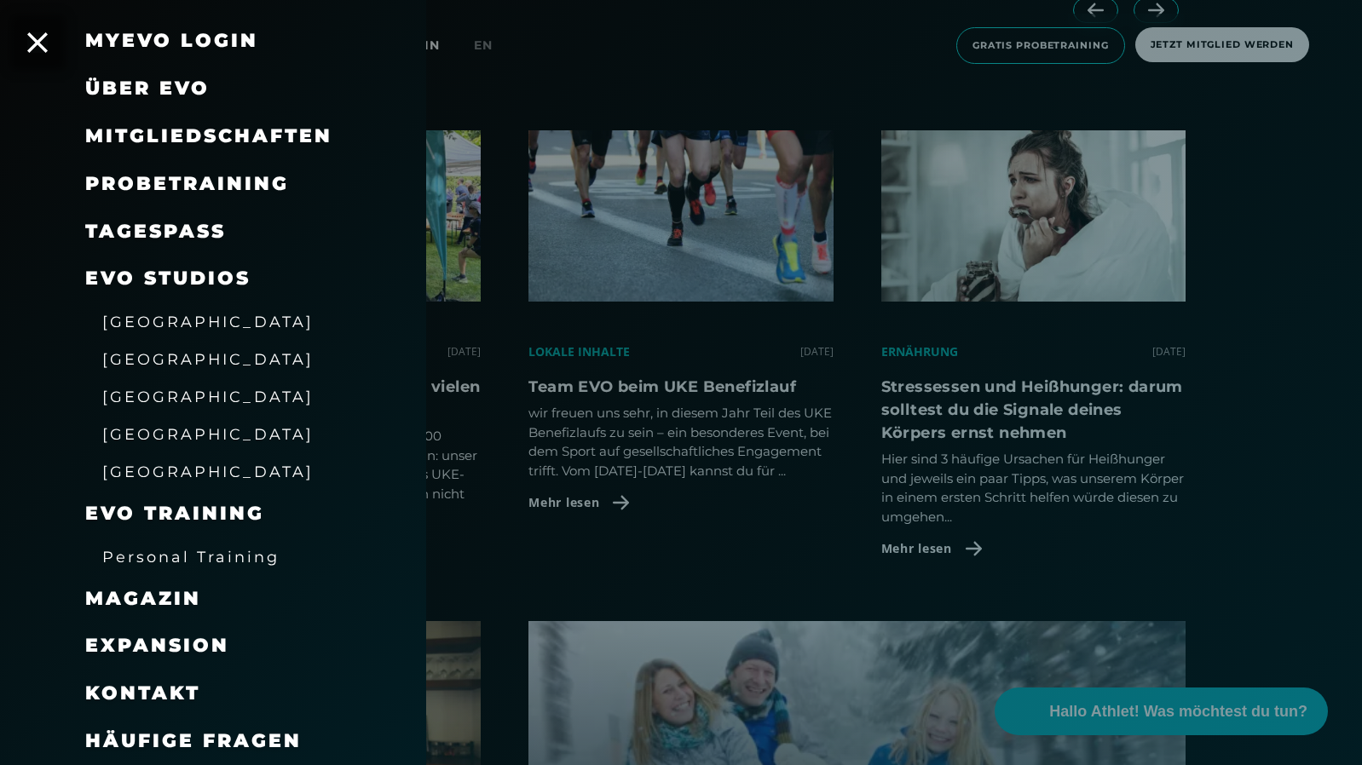
click at [188, 224] on link "TAGESPASS" at bounding box center [155, 231] width 141 height 23
